Goal: Task Accomplishment & Management: Use online tool/utility

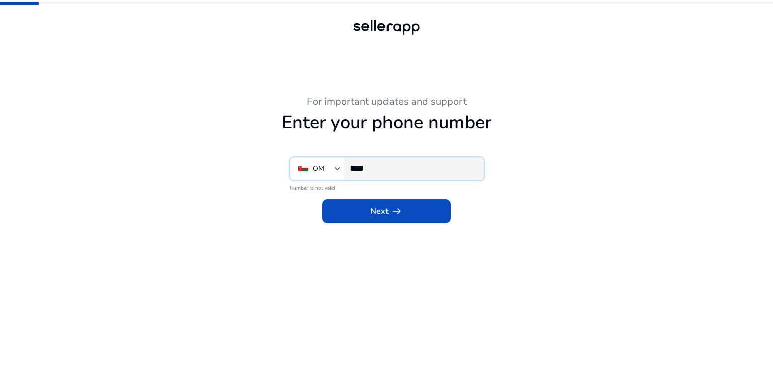
click at [435, 169] on input "****" at bounding box center [413, 168] width 126 height 11
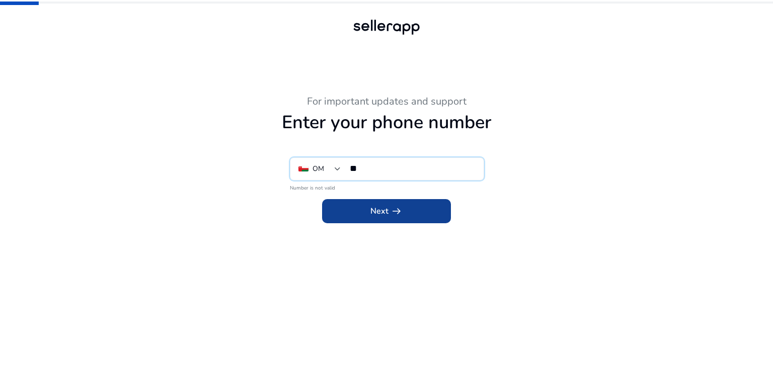
type input "*"
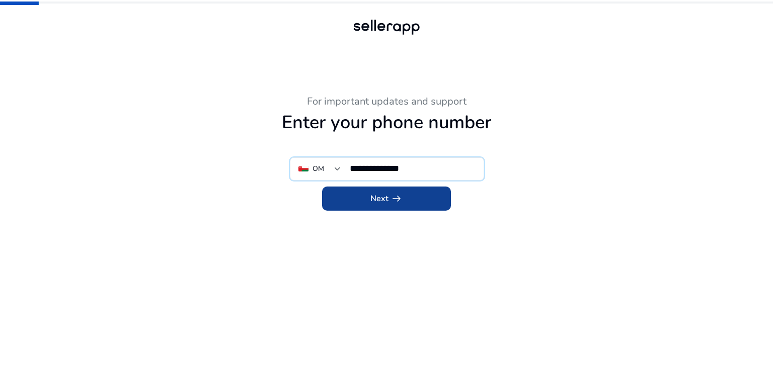
type input "**********"
click at [414, 199] on span at bounding box center [386, 199] width 129 height 24
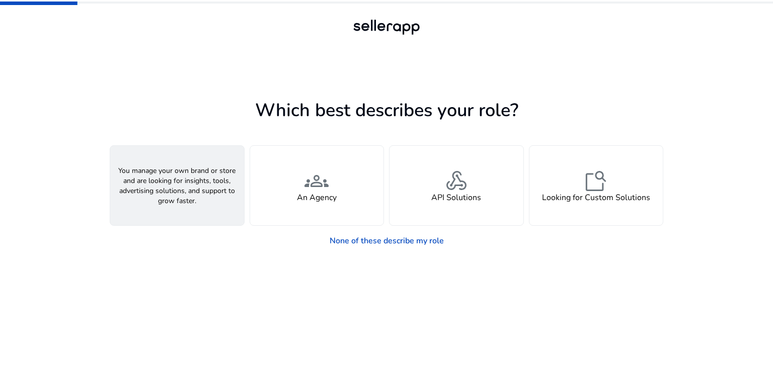
click at [204, 208] on div "person A Seller" at bounding box center [177, 186] width 134 height 80
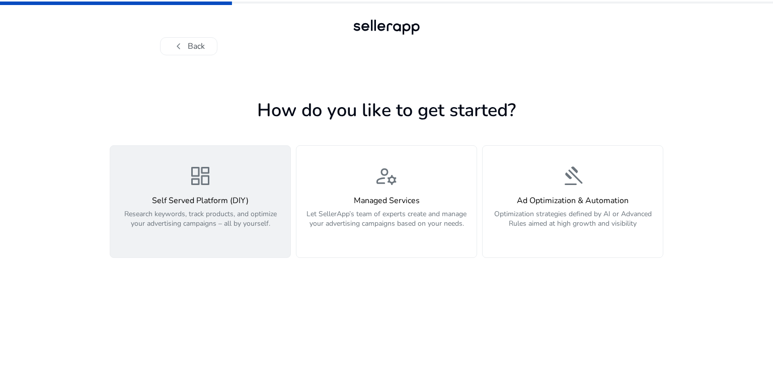
click at [278, 234] on p "Research keywords, track products, and optimize your advertising campaigns – al…" at bounding box center [200, 224] width 168 height 30
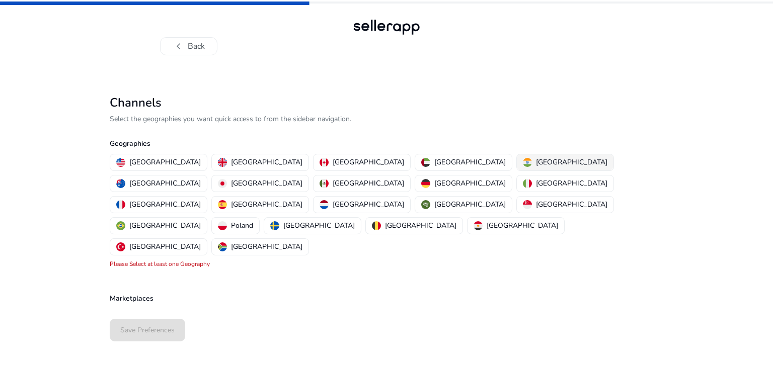
click at [523, 157] on div "[GEOGRAPHIC_DATA]" at bounding box center [565, 162] width 85 height 11
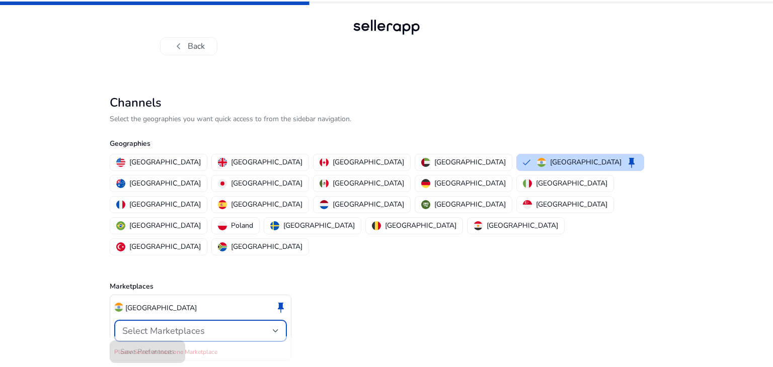
click at [207, 326] on div "Select Marketplaces" at bounding box center [197, 331] width 151 height 11
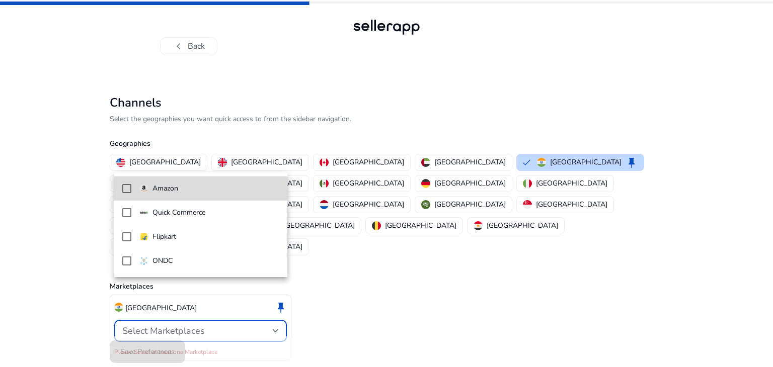
click at [143, 195] on mat-option "Amazon" at bounding box center [200, 189] width 173 height 24
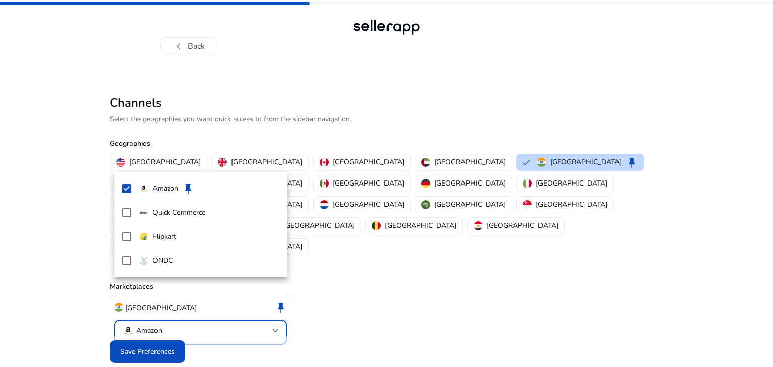
click at [173, 327] on div at bounding box center [386, 183] width 773 height 367
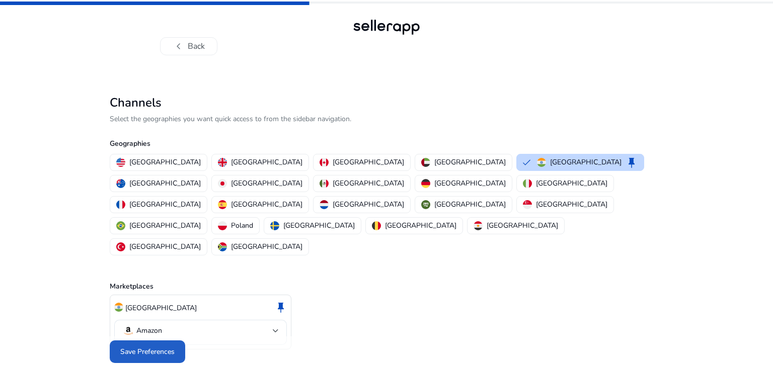
click at [173, 347] on span "Save Preferences" at bounding box center [147, 352] width 54 height 11
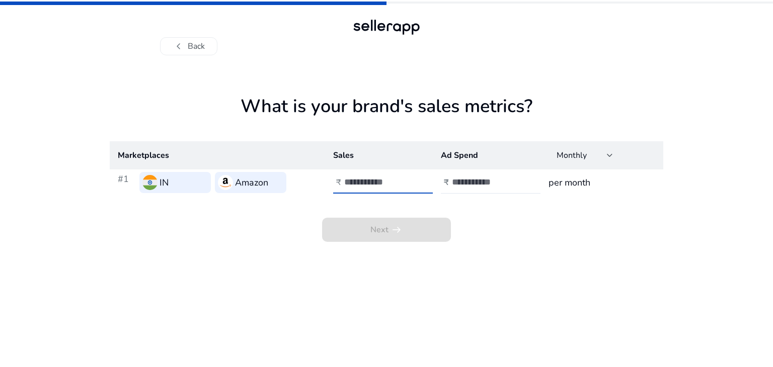
click at [371, 188] on input "number" at bounding box center [378, 182] width 68 height 11
type input "******"
click at [472, 183] on input "number" at bounding box center [486, 182] width 68 height 11
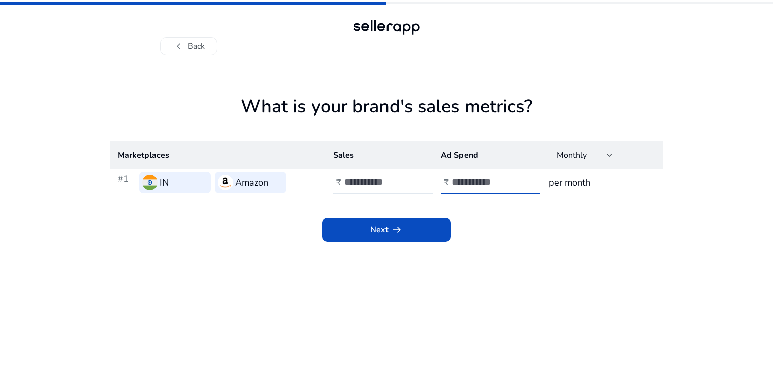
type input "****"
click at [581, 182] on h3 "per month" at bounding box center [602, 183] width 107 height 14
click at [609, 156] on div at bounding box center [610, 156] width 6 height 4
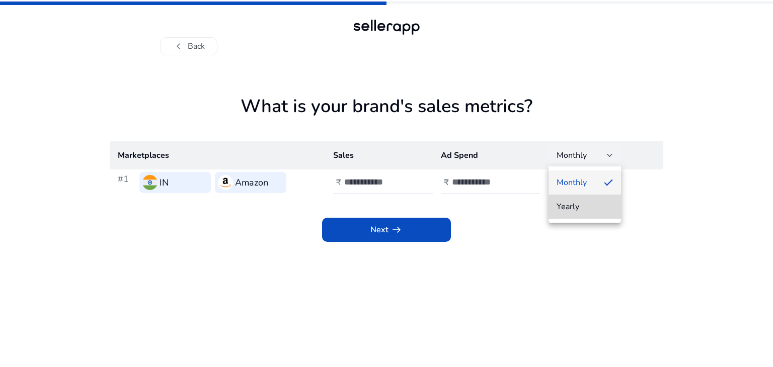
click at [586, 202] on span "Yearly" at bounding box center [585, 206] width 56 height 11
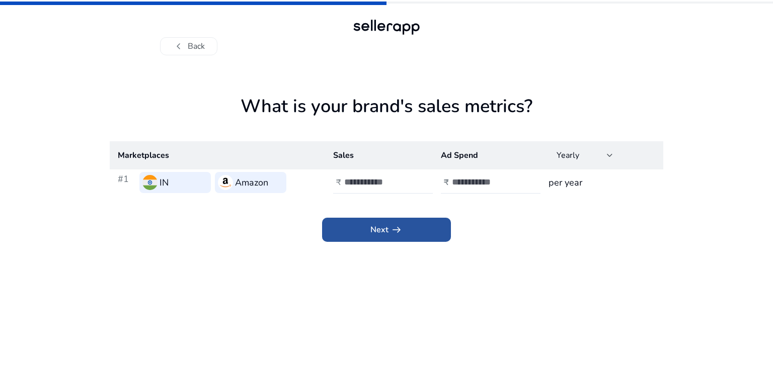
click at [423, 229] on span at bounding box center [386, 230] width 129 height 24
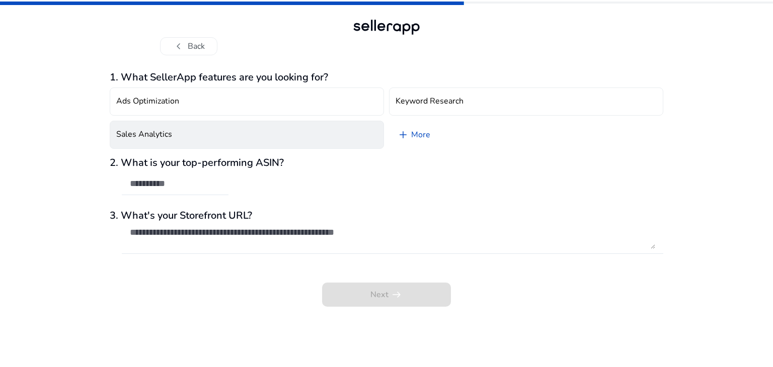
click at [258, 137] on button "Sales Analytics" at bounding box center [247, 135] width 274 height 28
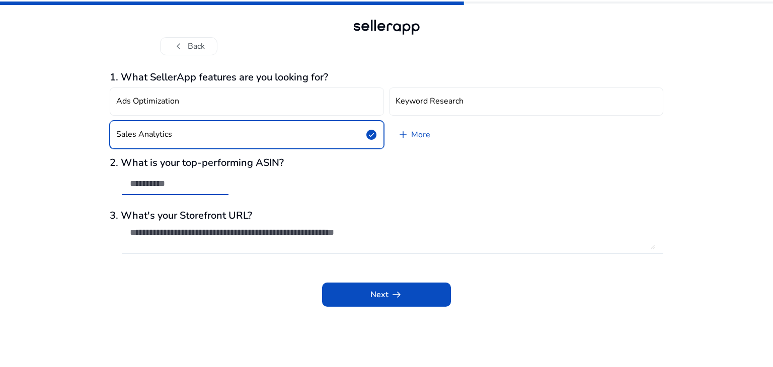
click at [197, 182] on input "text" at bounding box center [175, 183] width 91 height 11
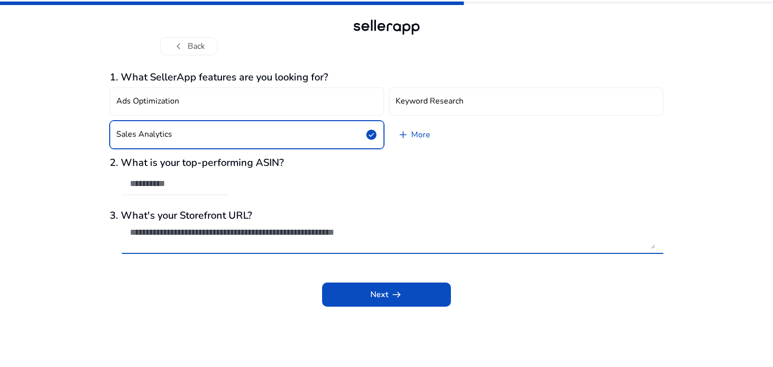
click at [236, 233] on textarea at bounding box center [393, 238] width 526 height 22
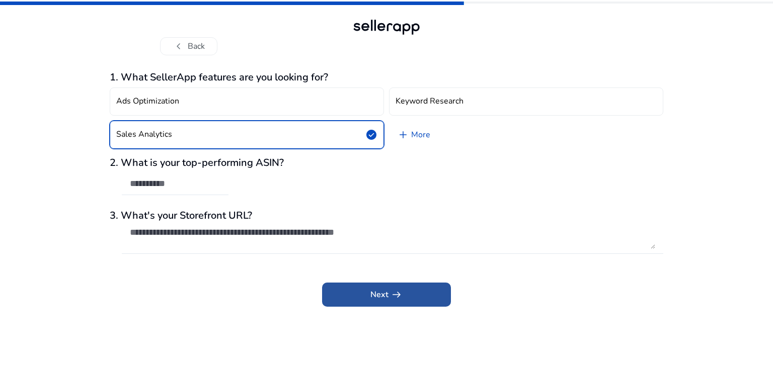
click at [355, 285] on span at bounding box center [386, 295] width 129 height 24
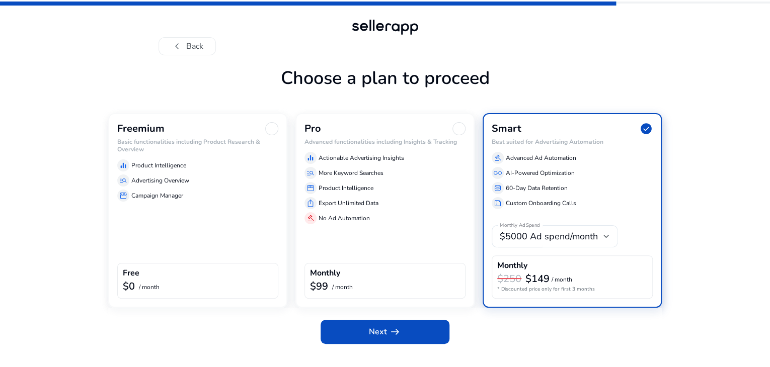
click at [206, 202] on div "equalizer Product Intelligence manage_search Advertising Overview storefront Ca…" at bounding box center [197, 179] width 161 height 46
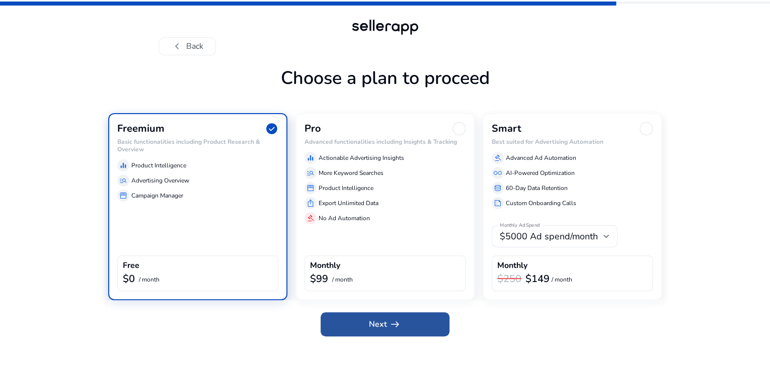
click at [389, 331] on span "arrow_right_alt" at bounding box center [395, 325] width 12 height 12
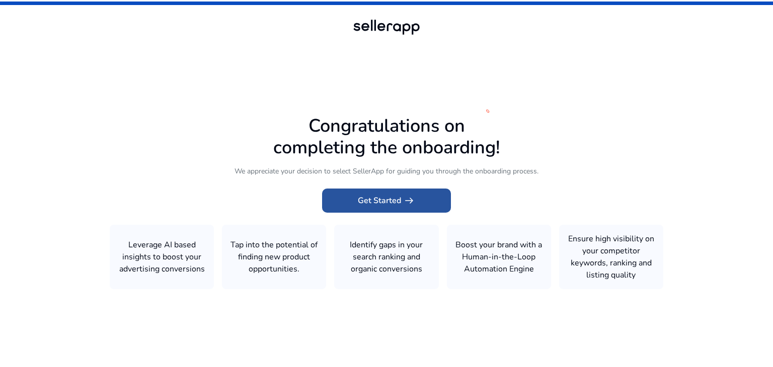
click at [417, 202] on span at bounding box center [386, 201] width 129 height 24
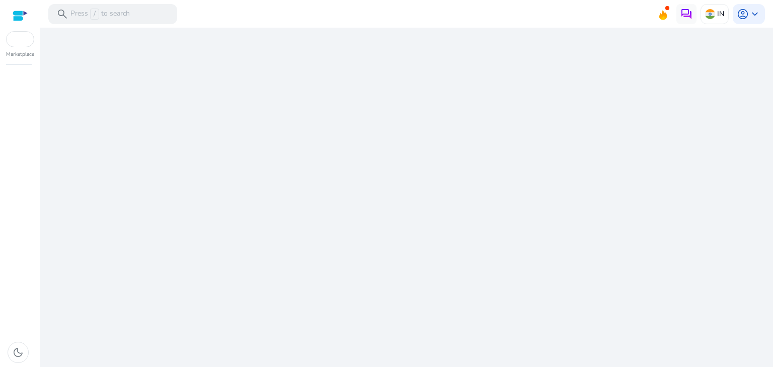
click at [417, 202] on div "We are getting things ready for you..." at bounding box center [406, 198] width 725 height 340
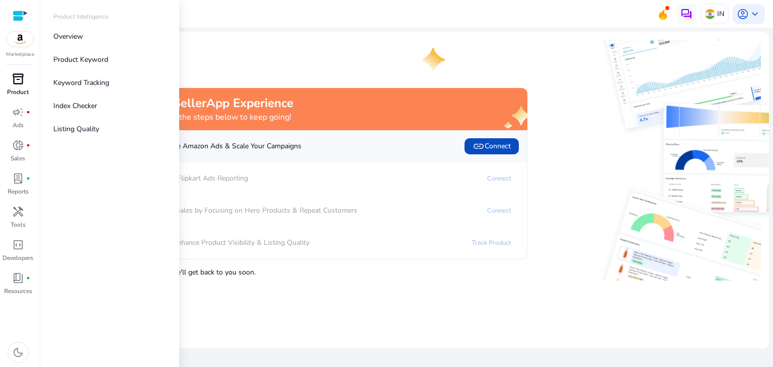
click at [19, 84] on span "inventory_2" at bounding box center [18, 79] width 12 height 12
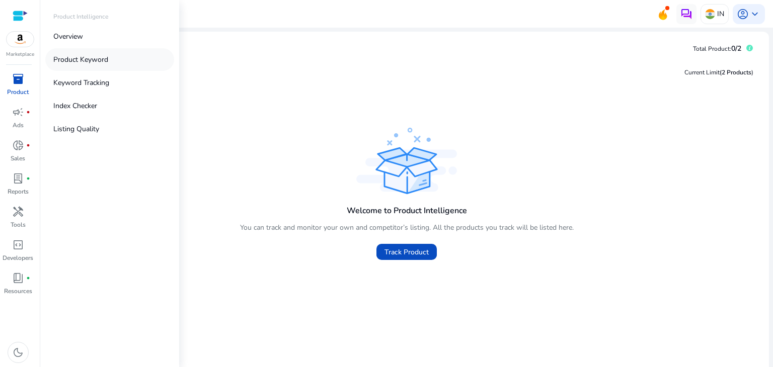
click at [68, 50] on link "Product Keyword" at bounding box center [109, 59] width 129 height 23
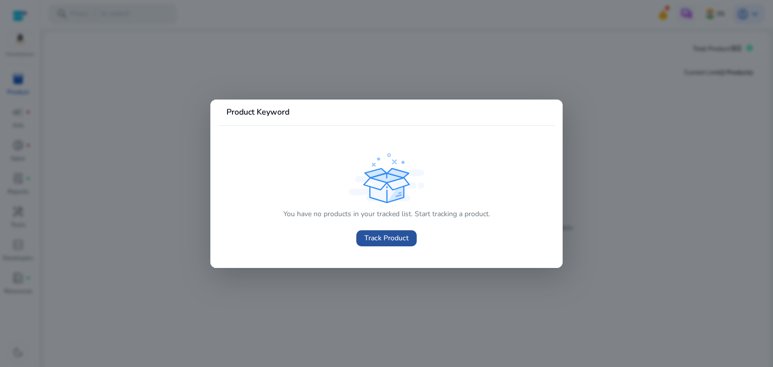
click at [372, 234] on span "Track Product" at bounding box center [386, 238] width 44 height 11
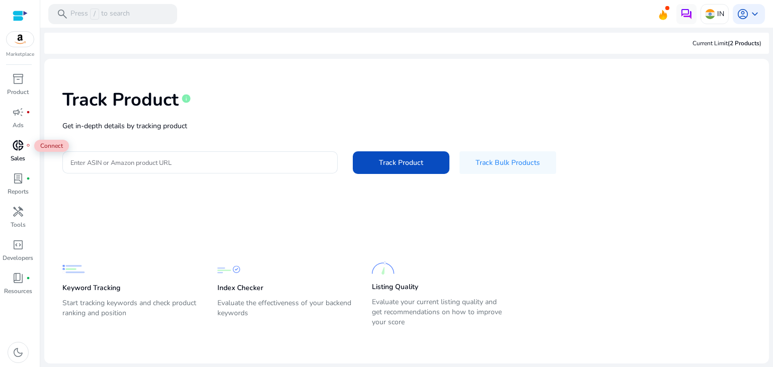
click at [13, 145] on span "donut_small" at bounding box center [18, 145] width 12 height 12
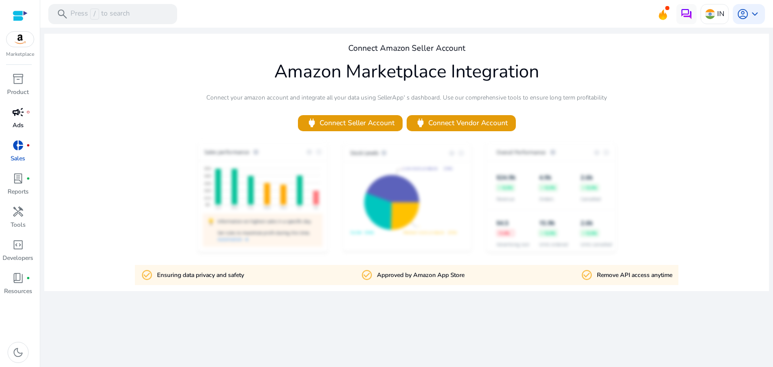
click at [12, 122] on link "campaign fiber_manual_record Ads" at bounding box center [18, 120] width 36 height 33
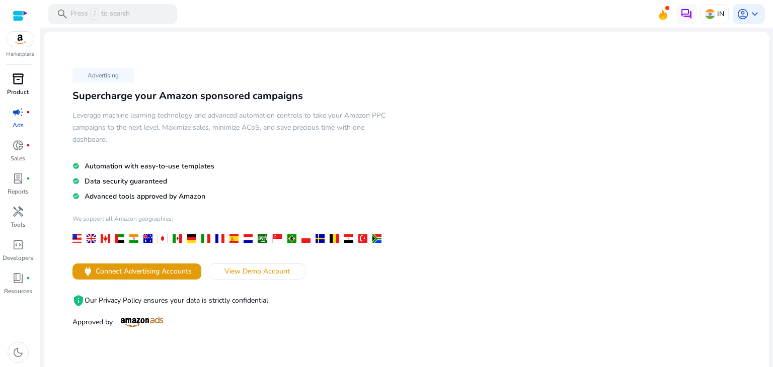
click at [9, 89] on p "Product" at bounding box center [18, 92] width 22 height 9
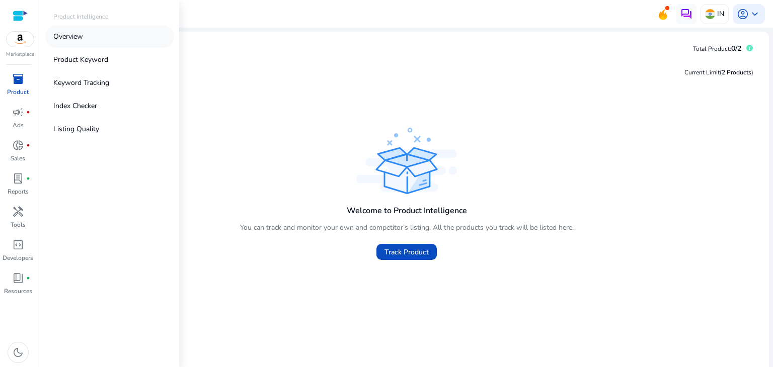
click at [63, 35] on p "Overview" at bounding box center [68, 36] width 30 height 11
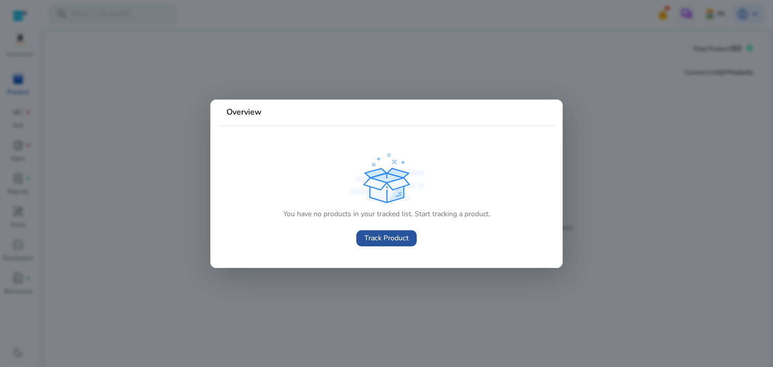
click at [379, 237] on span "Track Product" at bounding box center [386, 238] width 44 height 11
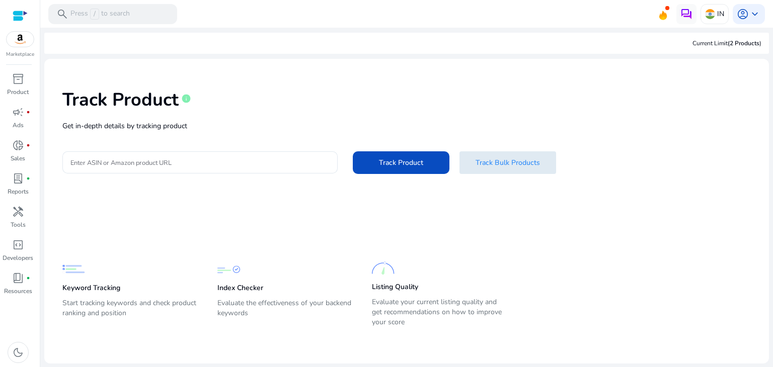
drag, startPoint x: 485, startPoint y: 176, endPoint x: 485, endPoint y: 170, distance: 6.0
click at [485, 170] on div "Track Product info Get in-depth details by tracking product Enter ASIN or Amazo…" at bounding box center [406, 130] width 709 height 127
click at [485, 170] on span at bounding box center [508, 163] width 97 height 24
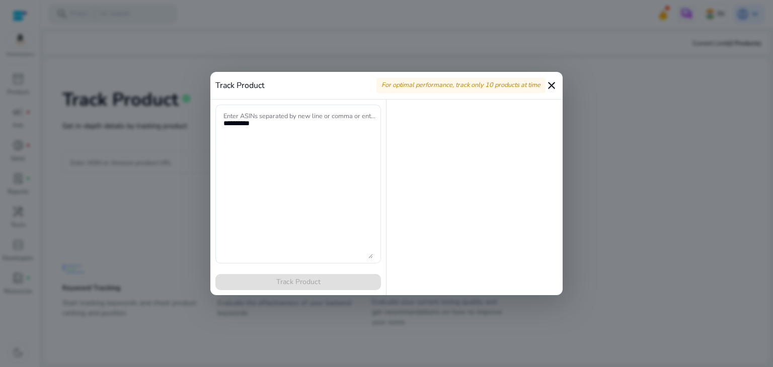
click at [552, 88] on mat-icon "close" at bounding box center [552, 86] width 12 height 12
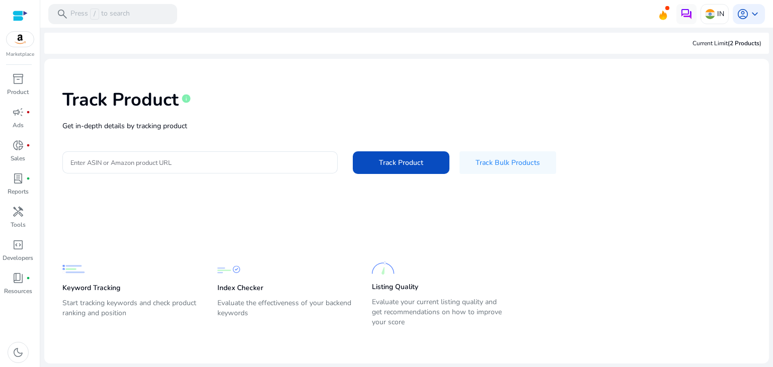
click at [667, 10] on span at bounding box center [668, 8] width 4 height 4
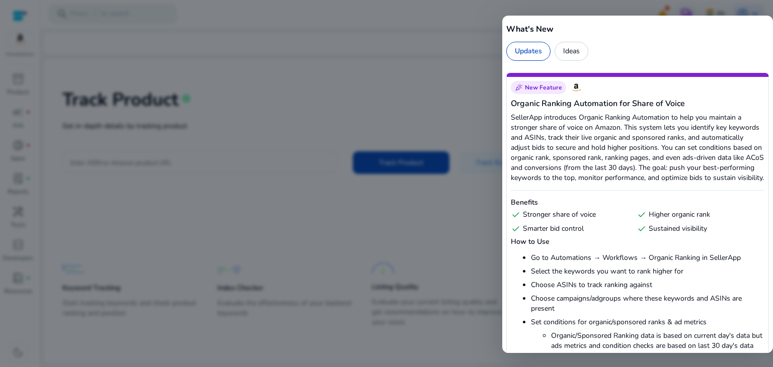
click at [451, 87] on div at bounding box center [386, 183] width 773 height 367
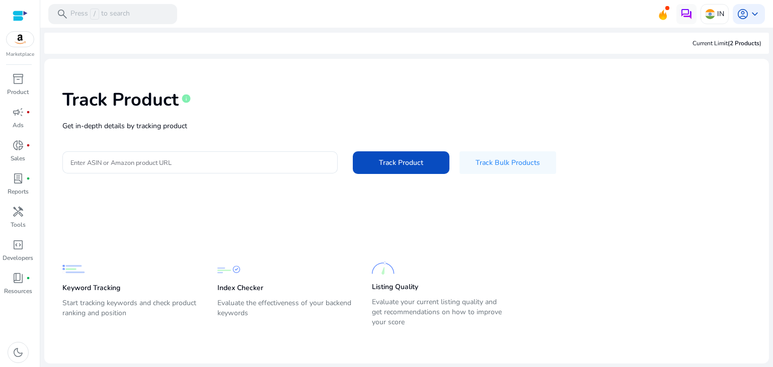
click at [29, 45] on img at bounding box center [20, 39] width 27 height 15
click at [18, 23] on div at bounding box center [20, 15] width 15 height 31
click at [18, 20] on div at bounding box center [20, 16] width 15 height 12
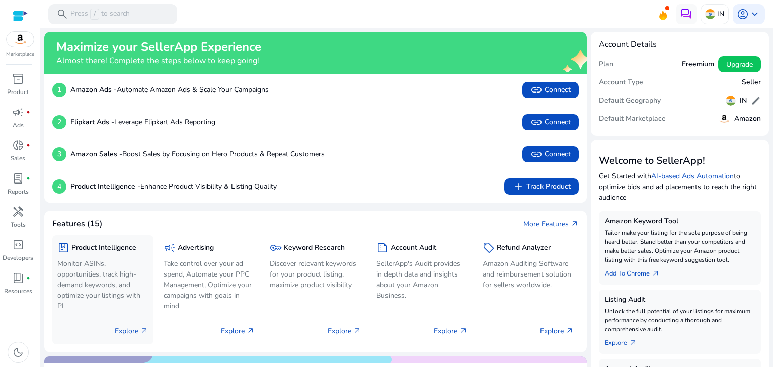
click at [121, 332] on p "Explore arrow_outward" at bounding box center [132, 331] width 34 height 11
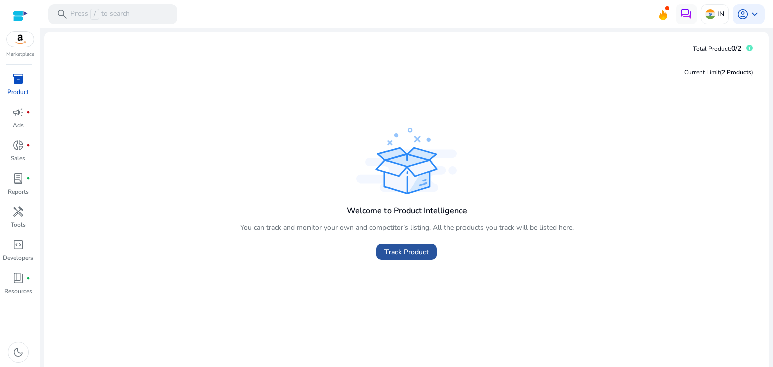
click at [396, 256] on span "Track Product" at bounding box center [407, 252] width 44 height 11
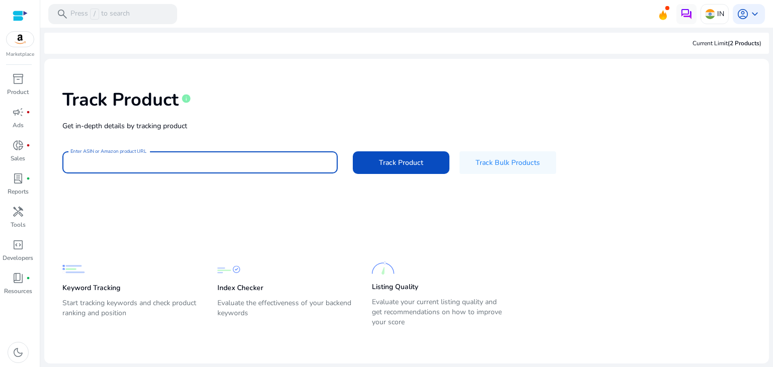
click at [211, 162] on input "Enter ASIN or Amazon product URL" at bounding box center [199, 162] width 259 height 11
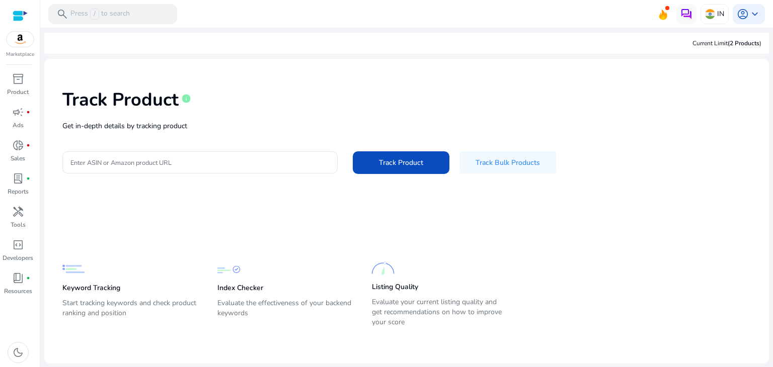
click at [404, 297] on div "Listing Quality Evaluate your current listing quality and get recommendations o…" at bounding box center [439, 293] width 135 height 73
click at [4, 280] on link "book_4 fiber_manual_record Resources" at bounding box center [18, 286] width 36 height 33
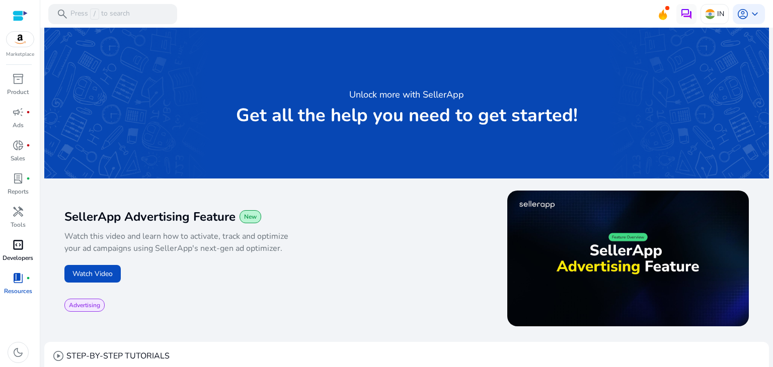
click at [13, 262] on p "Developers" at bounding box center [18, 258] width 31 height 9
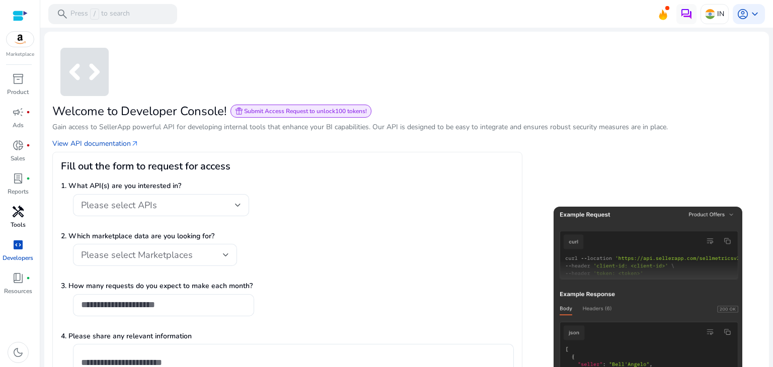
click at [13, 206] on span "handyman" at bounding box center [18, 212] width 12 height 12
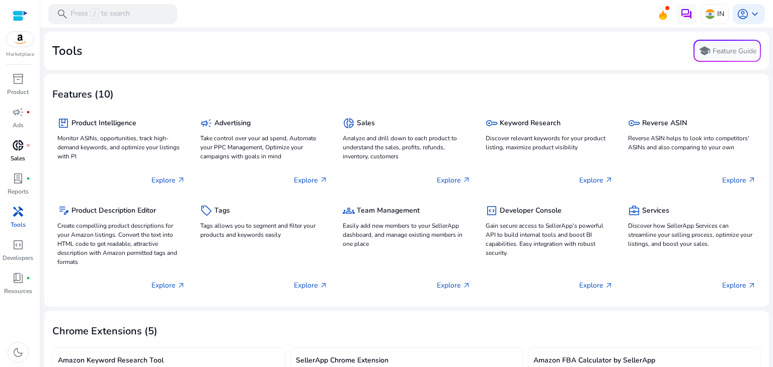
click at [23, 139] on span "donut_small" at bounding box center [18, 145] width 12 height 12
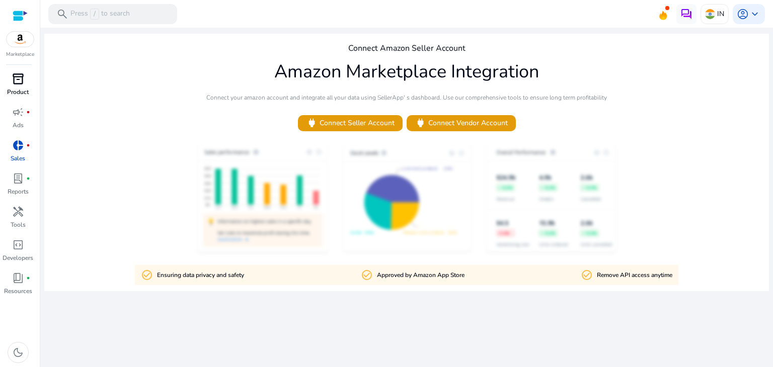
click at [20, 79] on span "inventory_2" at bounding box center [18, 79] width 12 height 12
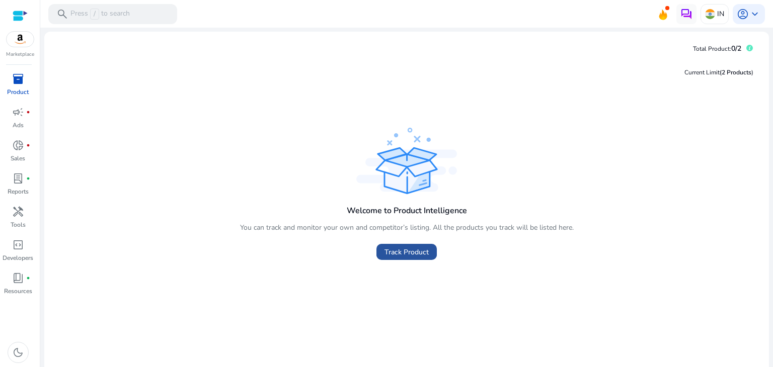
click at [394, 250] on span "Track Product" at bounding box center [407, 252] width 44 height 11
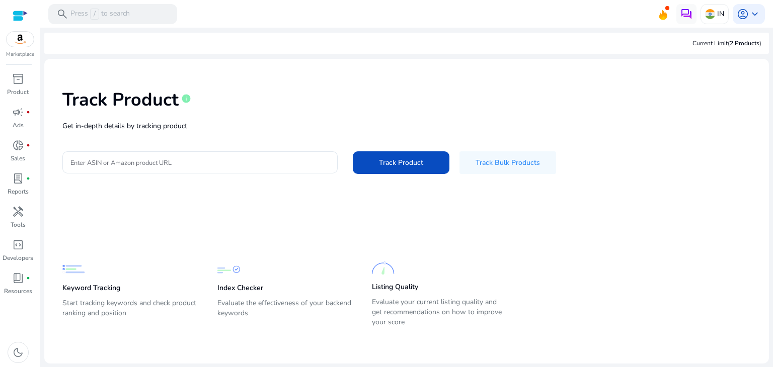
click at [213, 135] on div "Track Product info Get in-depth details by tracking product Enter ASIN or Amazo…" at bounding box center [406, 130] width 709 height 127
click at [194, 160] on input "Enter ASIN or Amazon product URL" at bounding box center [199, 162] width 259 height 11
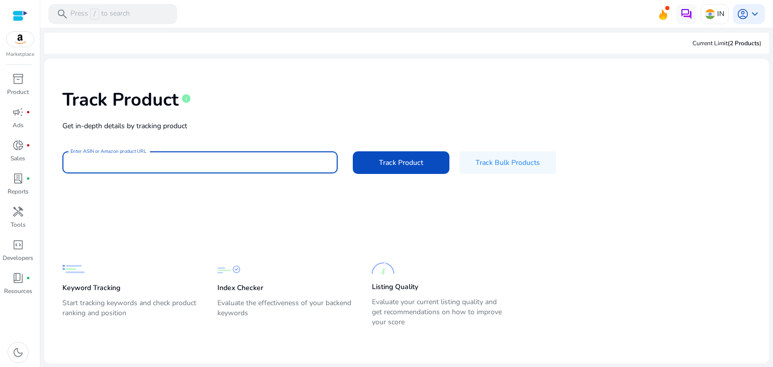
paste input "**********"
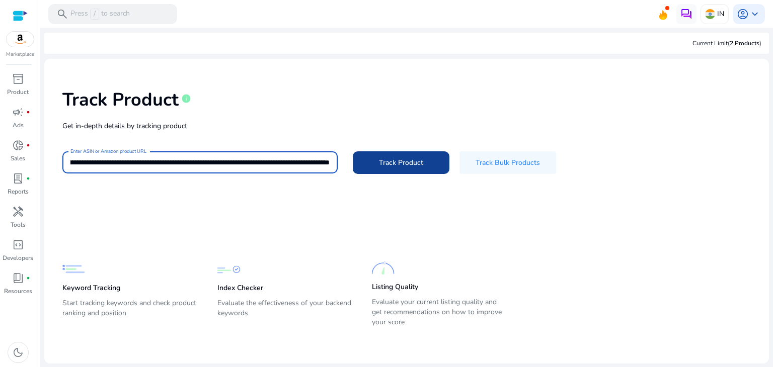
type input "**********"
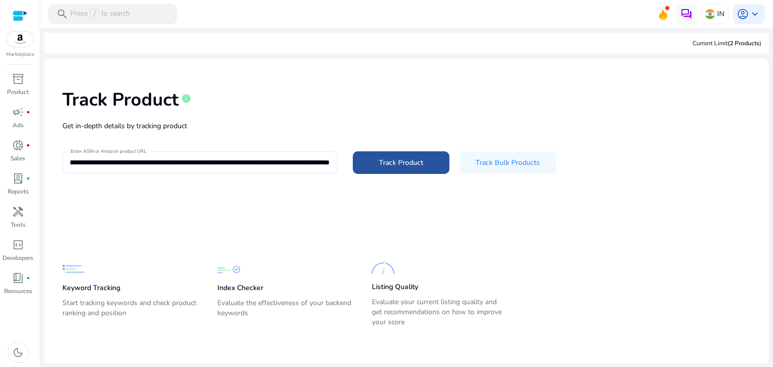
click at [414, 167] on span "Track Product" at bounding box center [401, 163] width 44 height 11
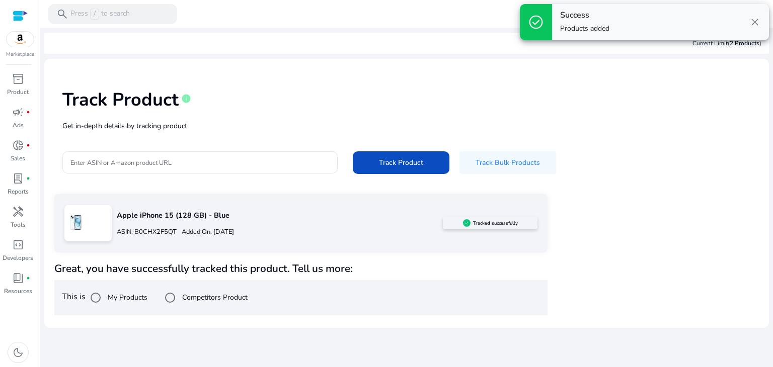
click at [79, 218] on img at bounding box center [75, 221] width 23 height 23
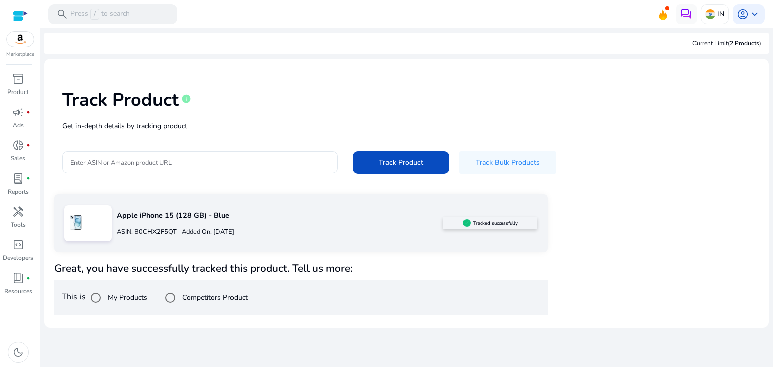
click at [459, 221] on div "Tracked successfully" at bounding box center [490, 223] width 95 height 13
click at [11, 77] on div "inventory_2" at bounding box center [18, 79] width 28 height 16
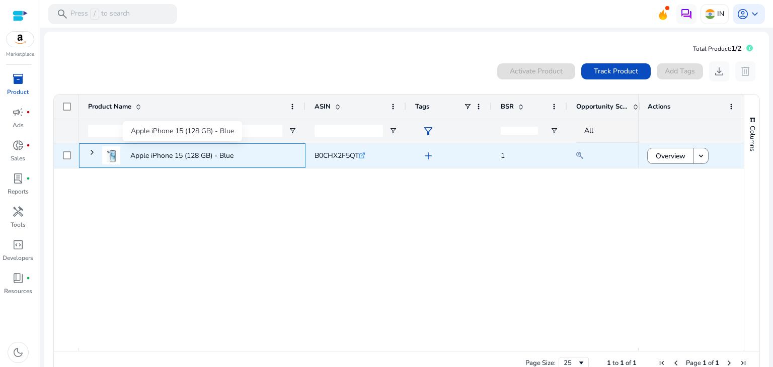
click at [230, 155] on p "Apple iPhone 15 (128 GB) - Blue" at bounding box center [181, 155] width 103 height 21
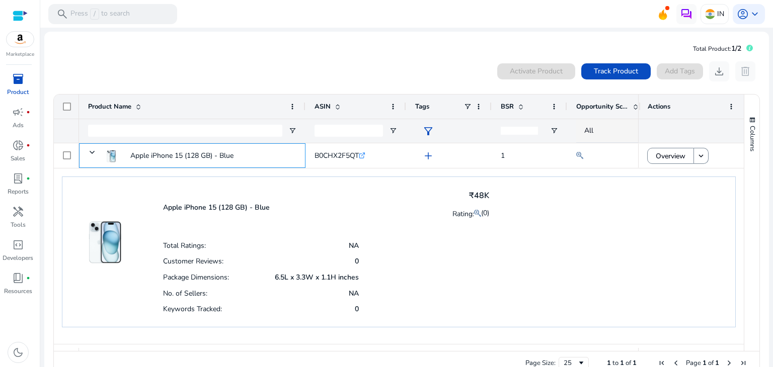
scroll to position [22, 0]
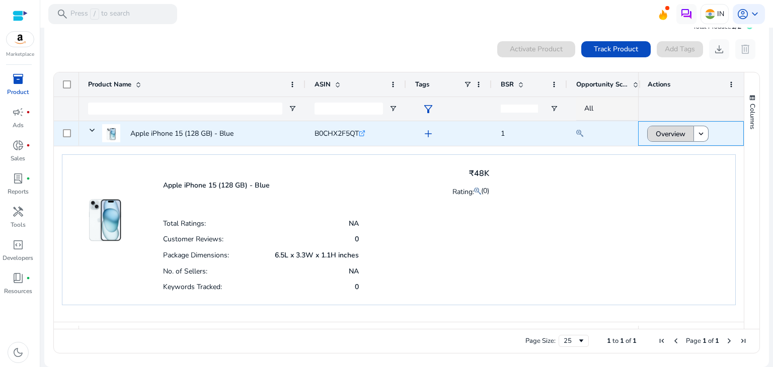
click at [660, 135] on span "Overview" at bounding box center [671, 134] width 30 height 21
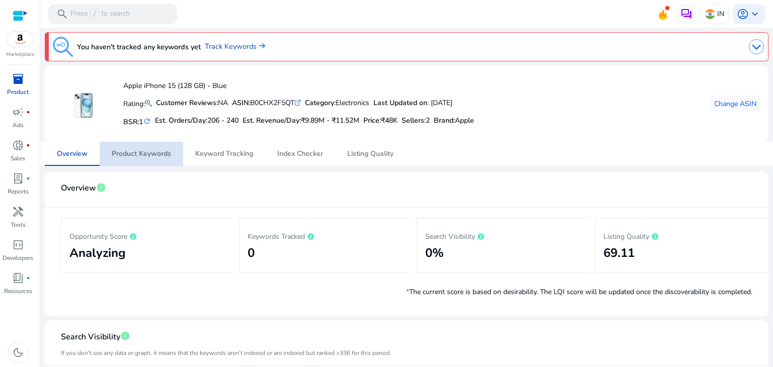
click at [161, 158] on span "Product Keywords" at bounding box center [141, 154] width 59 height 24
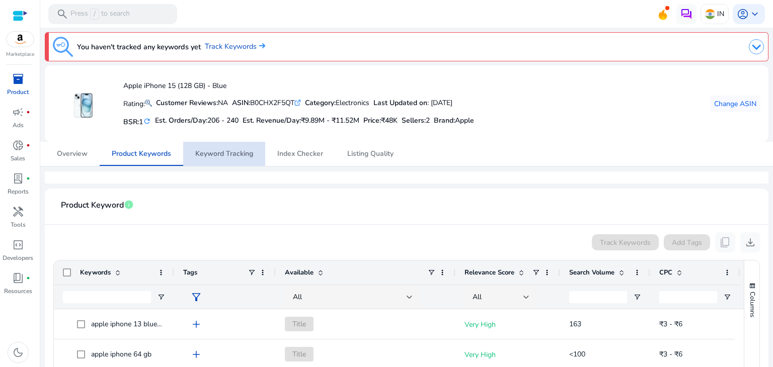
click at [218, 146] on span "Keyword Tracking" at bounding box center [224, 154] width 58 height 24
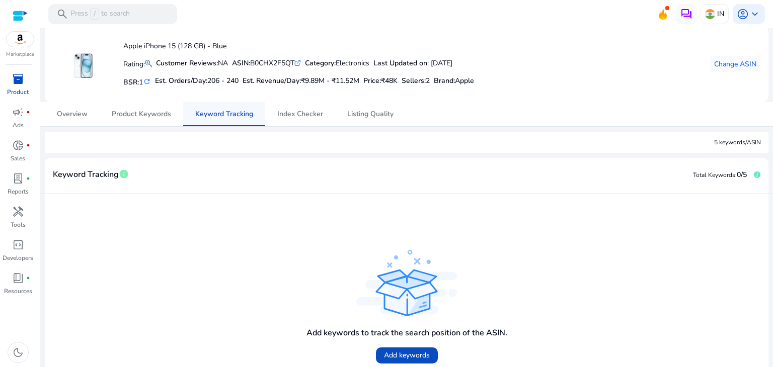
scroll to position [99, 0]
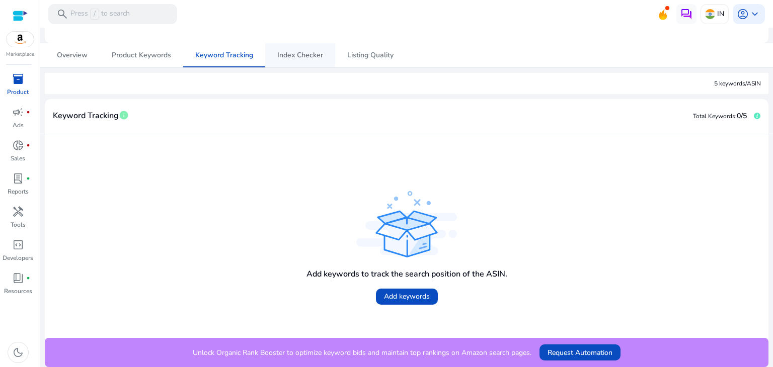
click at [302, 47] on span "Index Checker" at bounding box center [300, 55] width 46 height 24
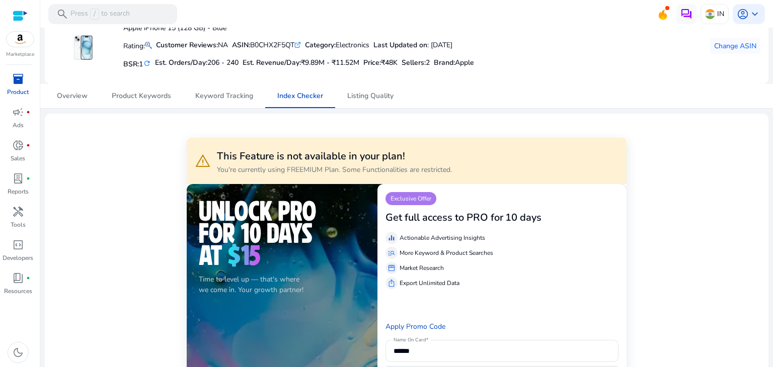
scroll to position [3, 0]
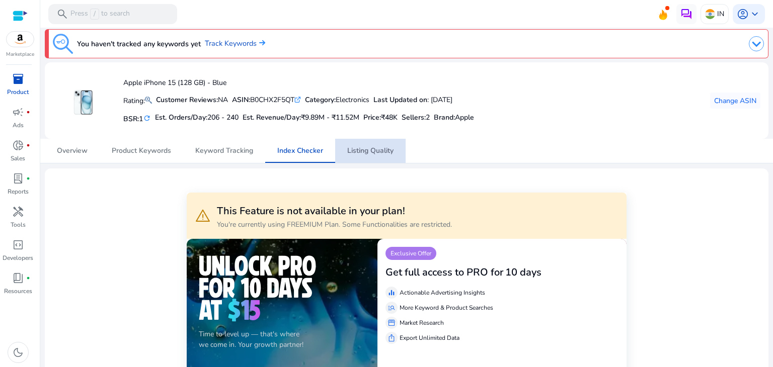
click at [358, 150] on span "Listing Quality" at bounding box center [370, 151] width 46 height 7
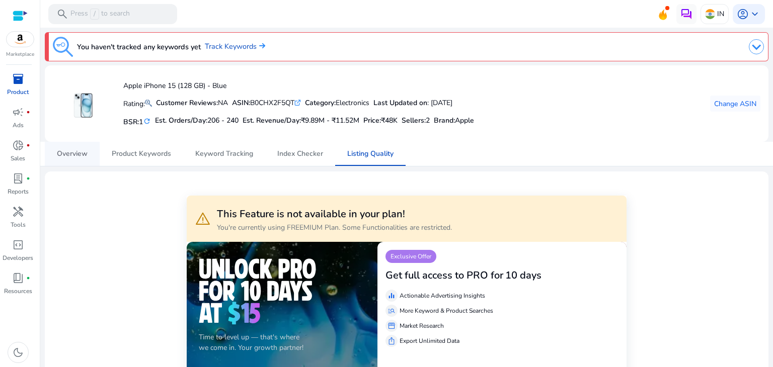
click at [92, 158] on link "Overview" at bounding box center [72, 154] width 55 height 24
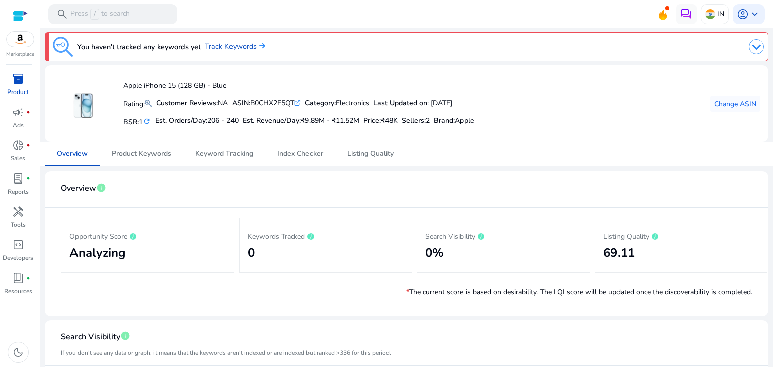
click at [18, 79] on span "inventory_2" at bounding box center [18, 79] width 12 height 12
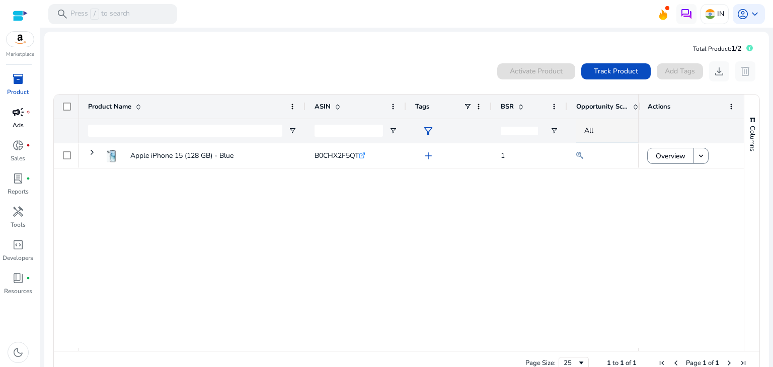
click at [21, 115] on span "campaign" at bounding box center [18, 112] width 12 height 12
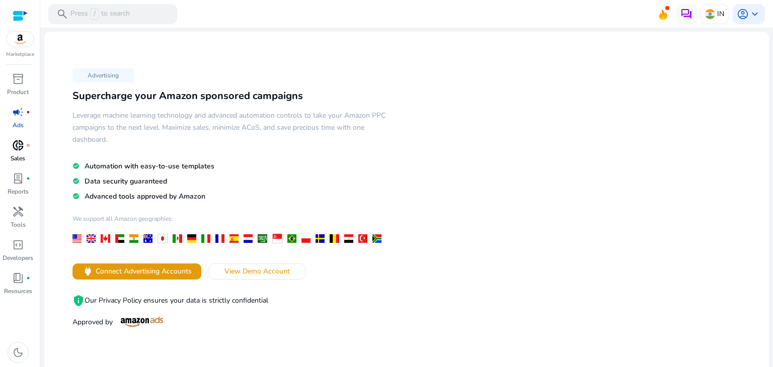
click at [20, 139] on span "donut_small" at bounding box center [18, 145] width 12 height 12
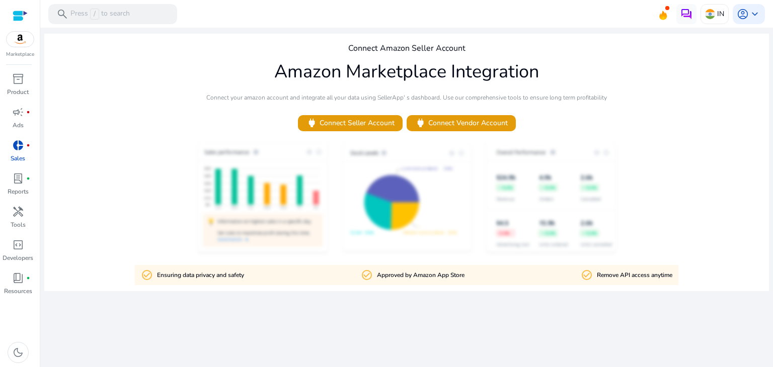
click at [23, 170] on link "donut_small fiber_manual_record Sales" at bounding box center [18, 153] width 36 height 33
